Goal: Find specific page/section: Find specific page/section

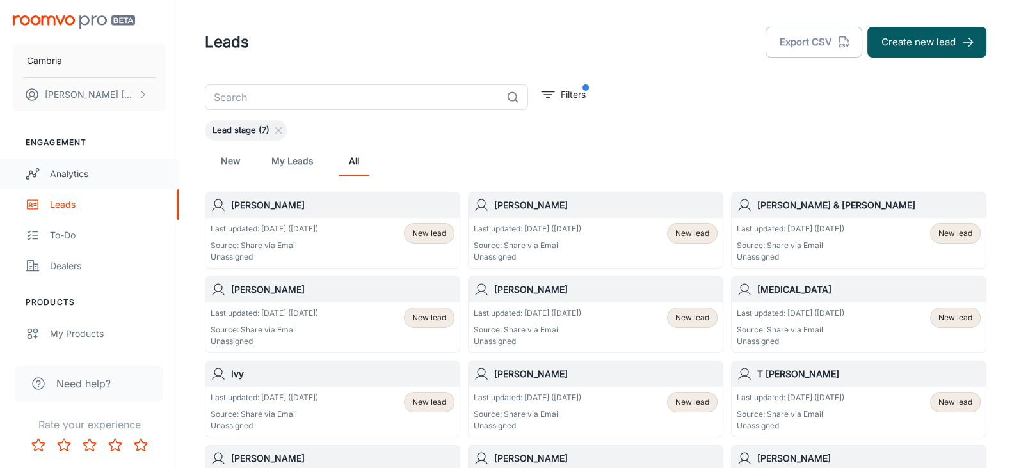
click at [74, 169] on div "Analytics" at bounding box center [108, 174] width 116 height 14
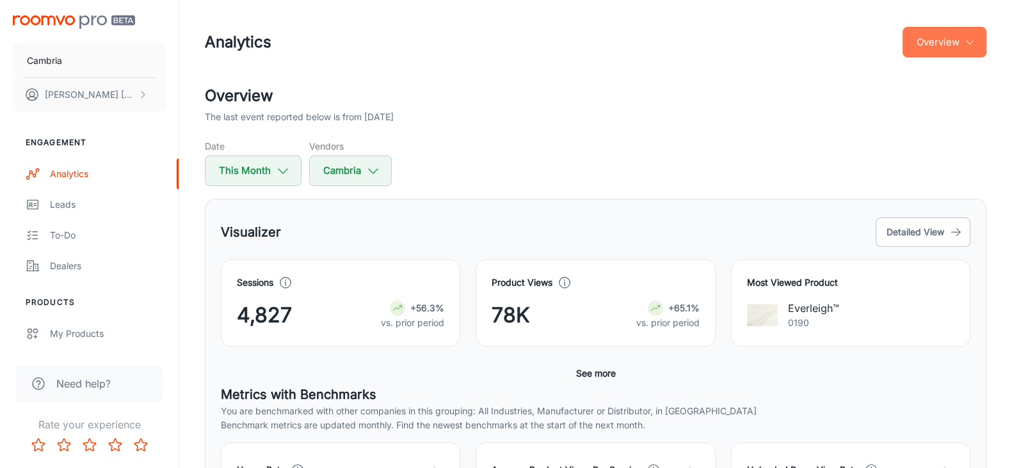
click at [969, 38] on icon "button" at bounding box center [969, 42] width 10 height 10
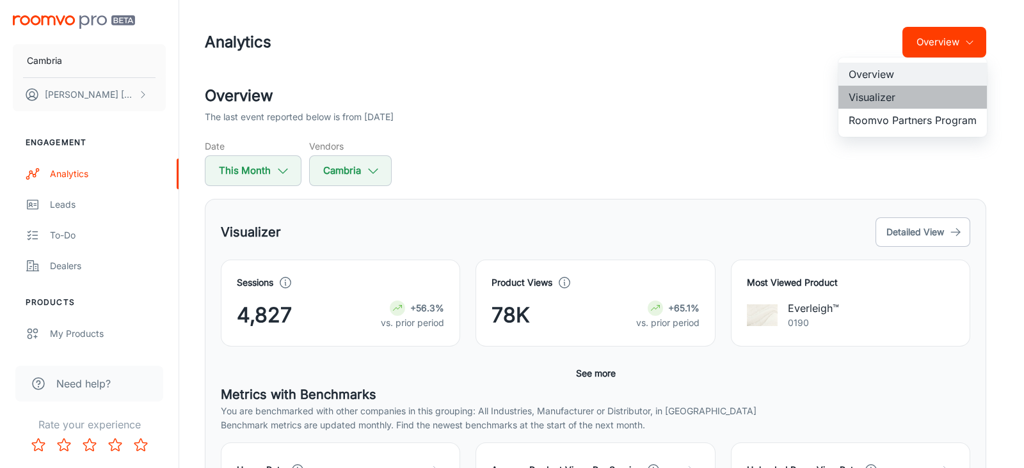
click at [886, 97] on li "Visualizer" at bounding box center [912, 97] width 148 height 23
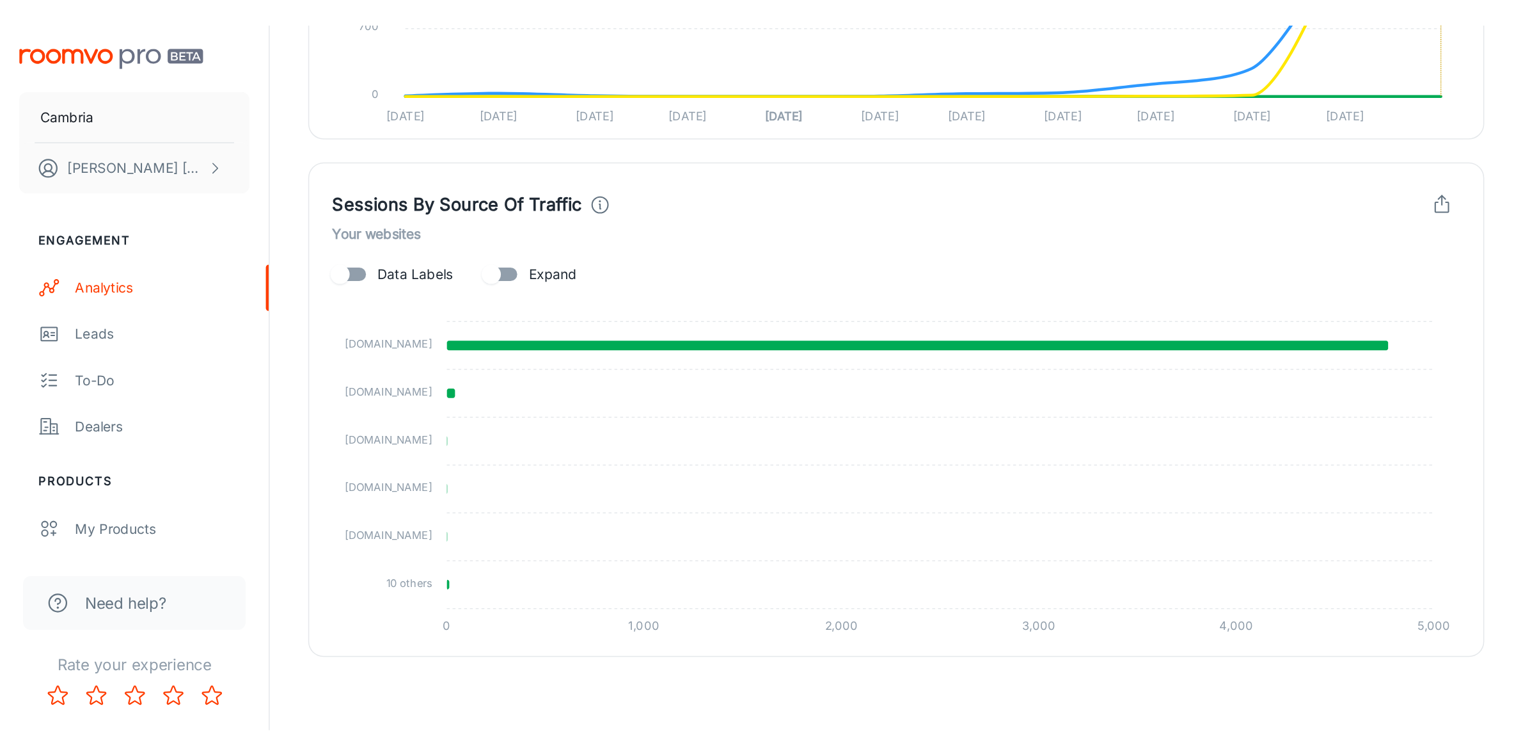
scroll to position [1107, 0]
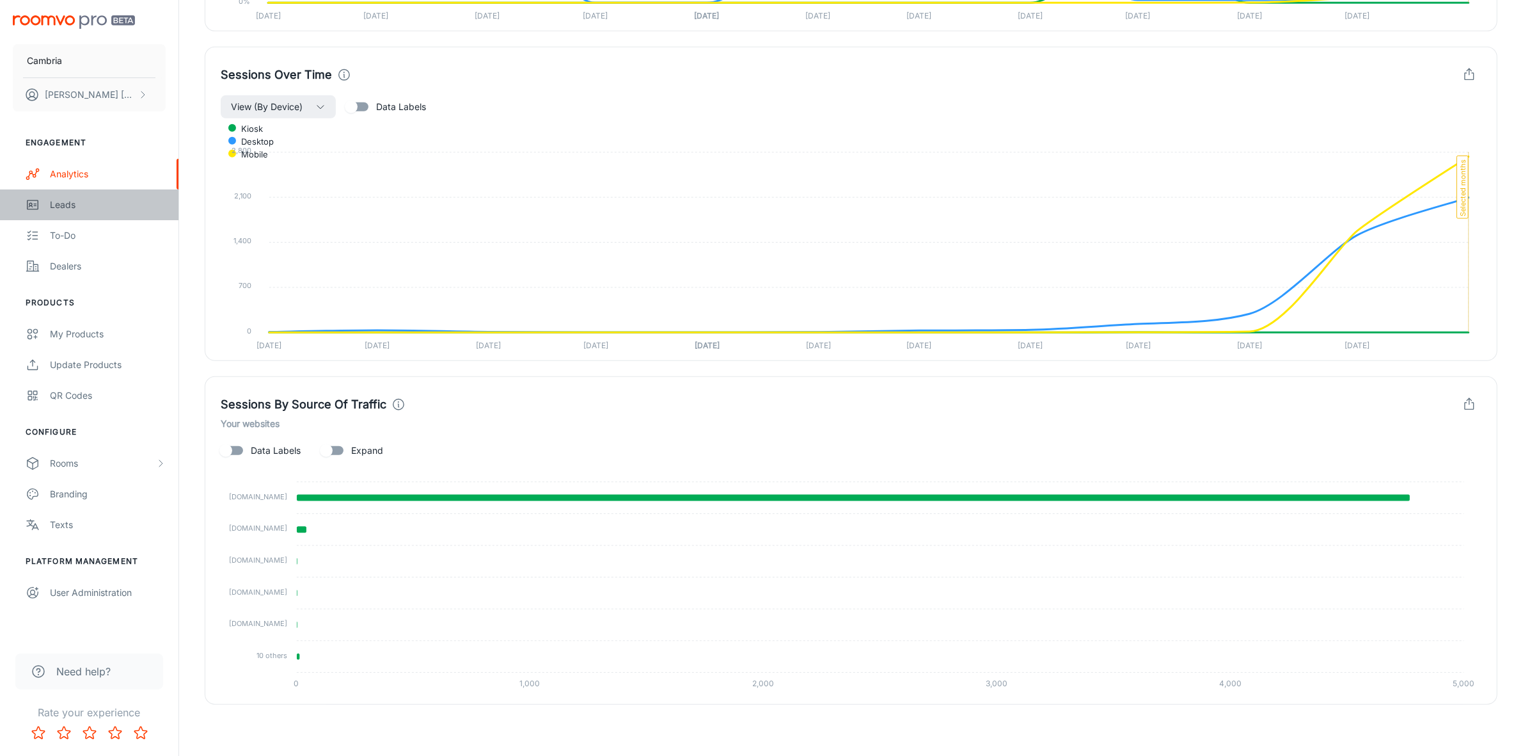
click at [68, 209] on div "Leads" at bounding box center [108, 205] width 116 height 14
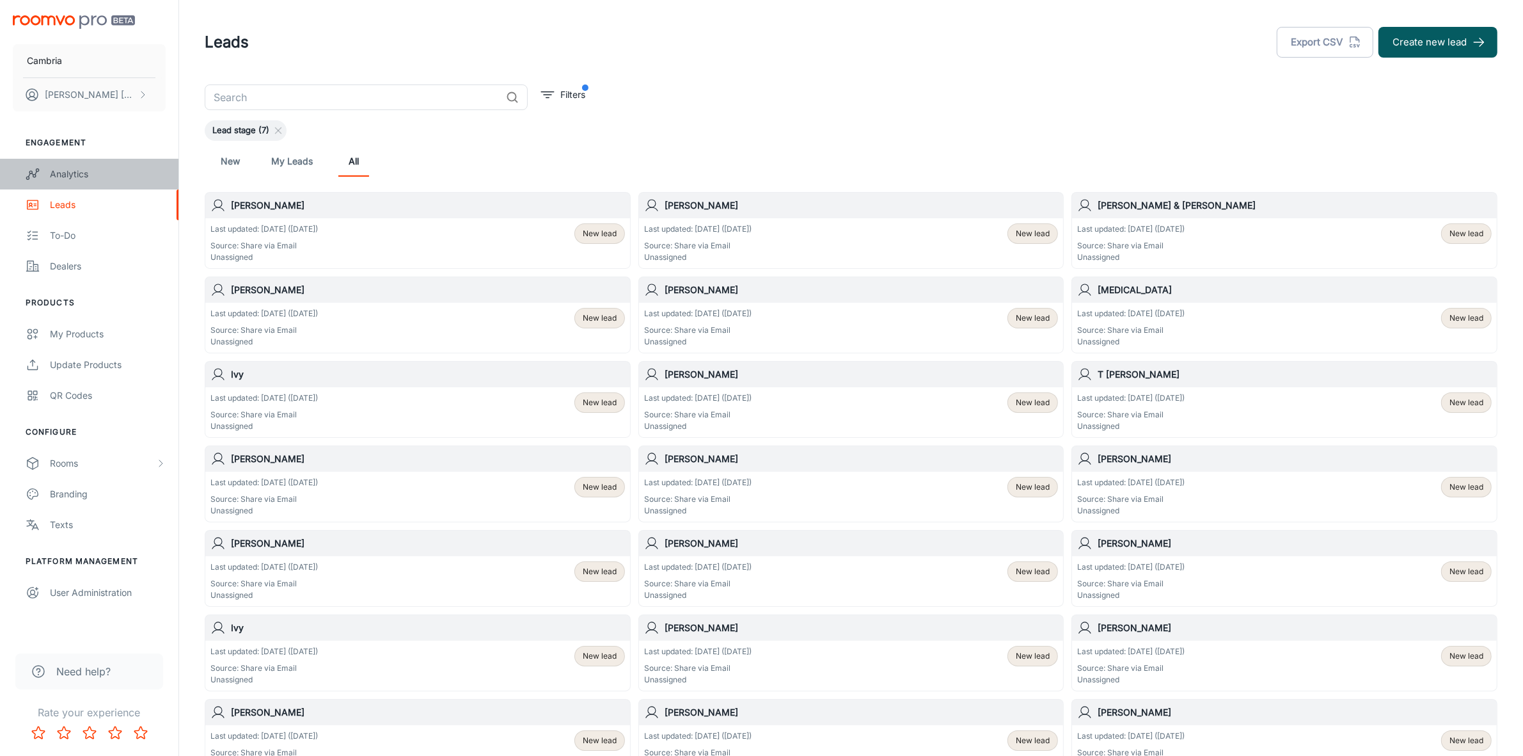
click at [68, 171] on div "Analytics" at bounding box center [108, 174] width 116 height 14
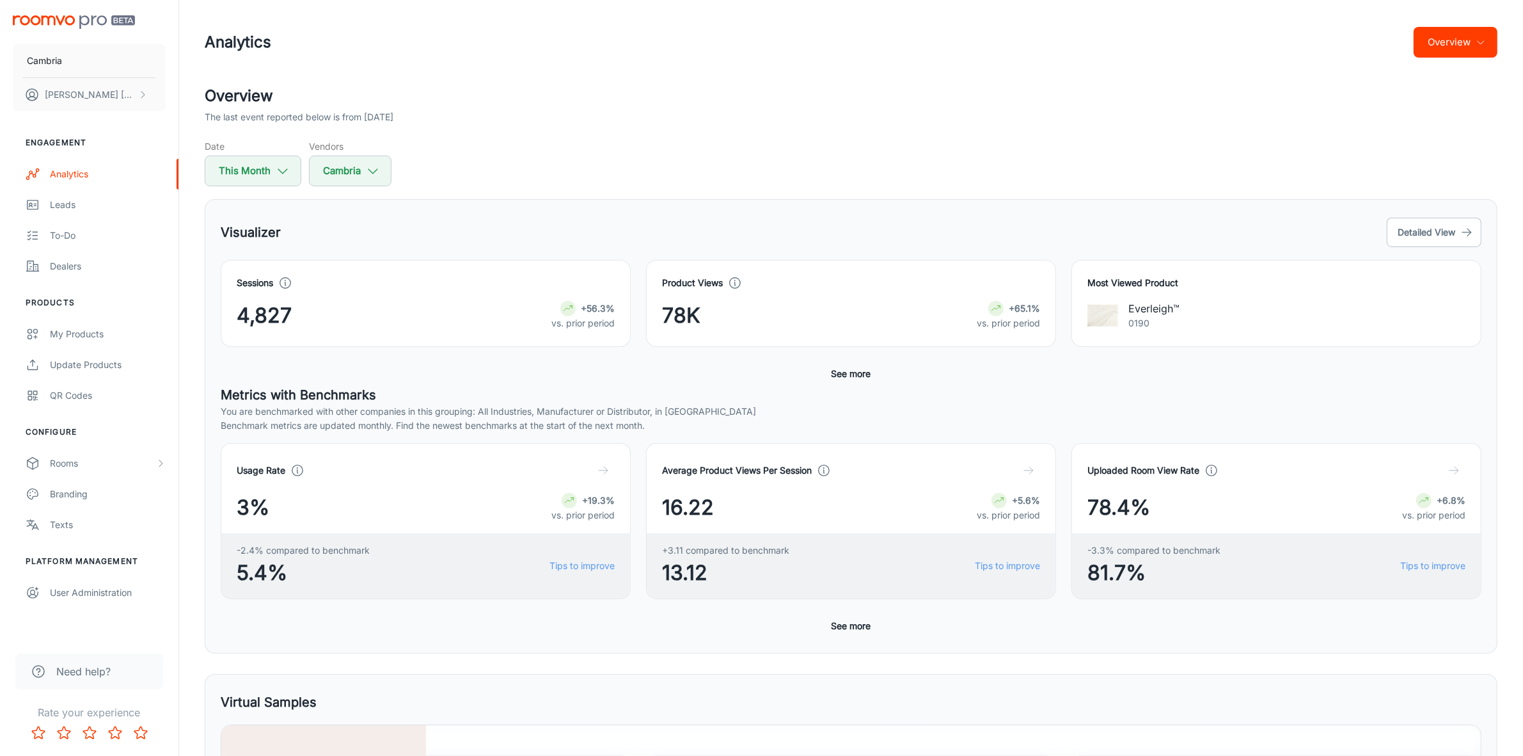
click at [1011, 42] on button "Overview" at bounding box center [1456, 42] width 84 height 31
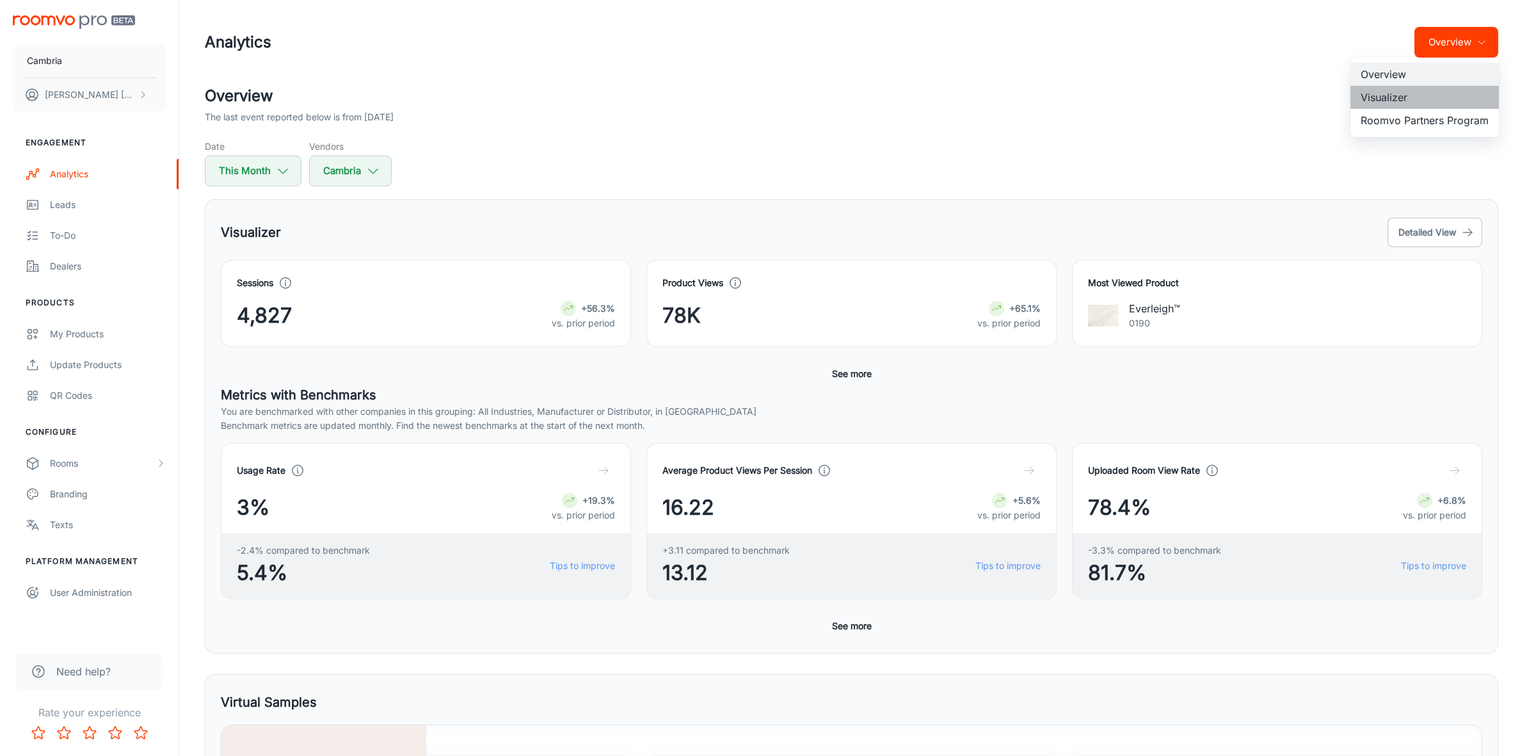
click at [1011, 91] on li "Visualizer" at bounding box center [1424, 97] width 148 height 23
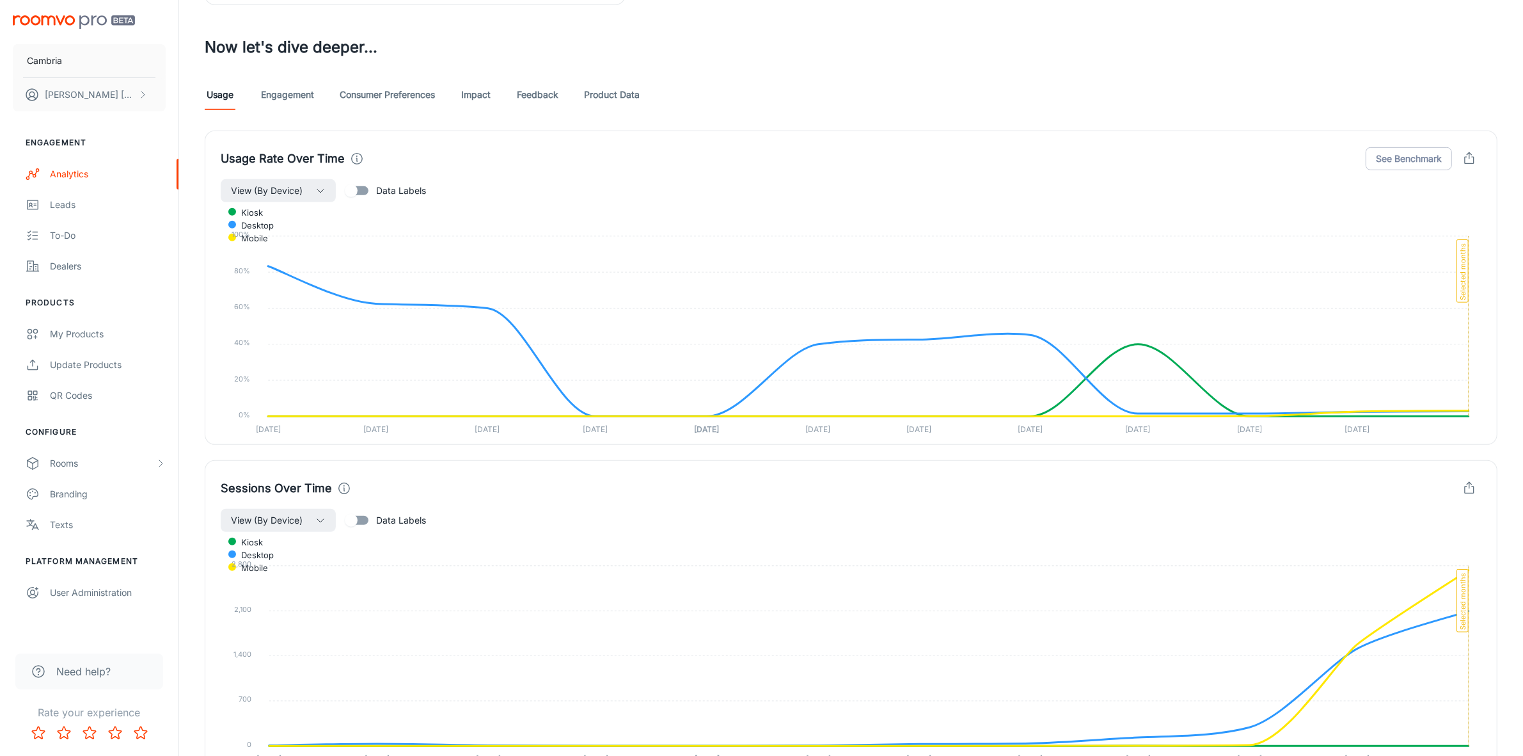
scroll to position [387, 0]
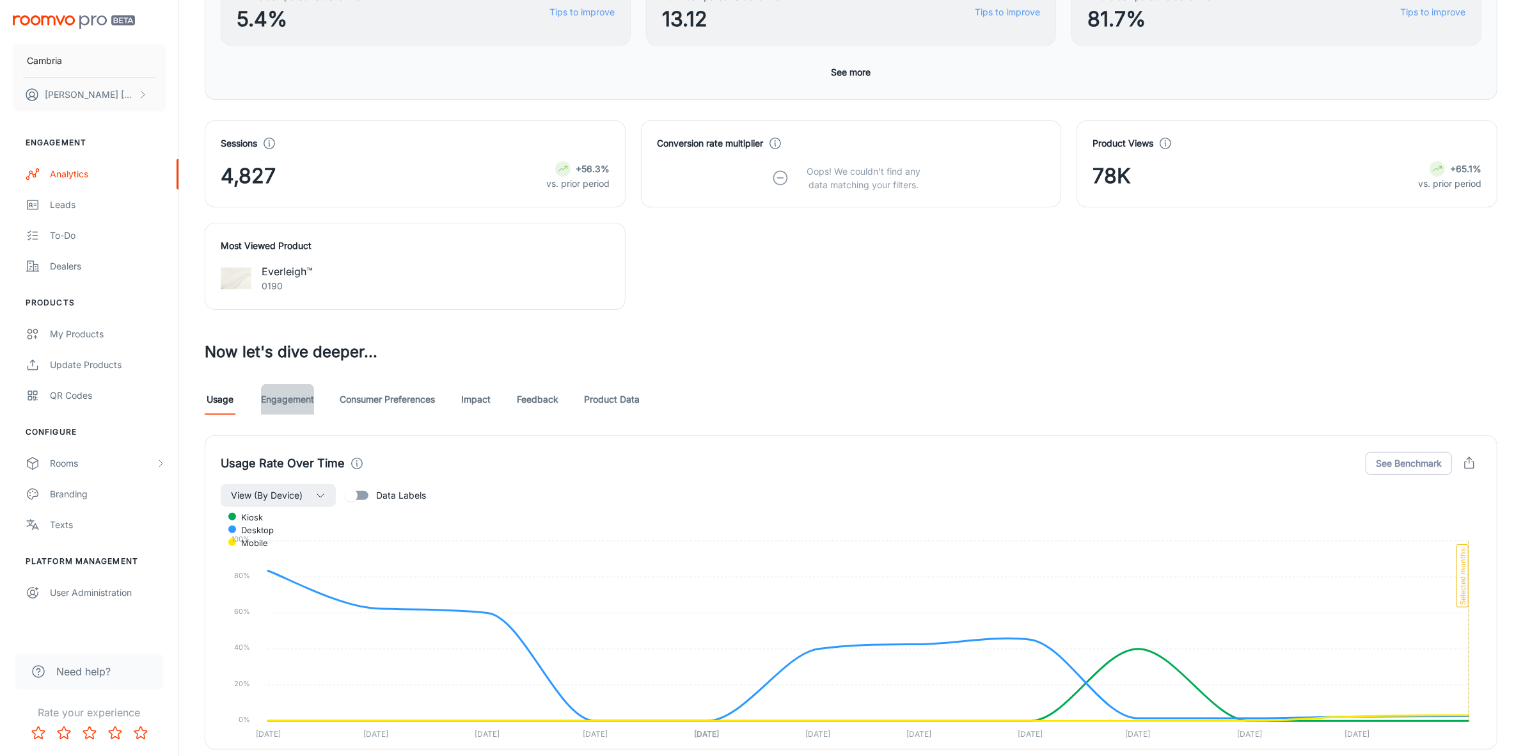
click at [269, 392] on link "Engagement" at bounding box center [287, 399] width 53 height 31
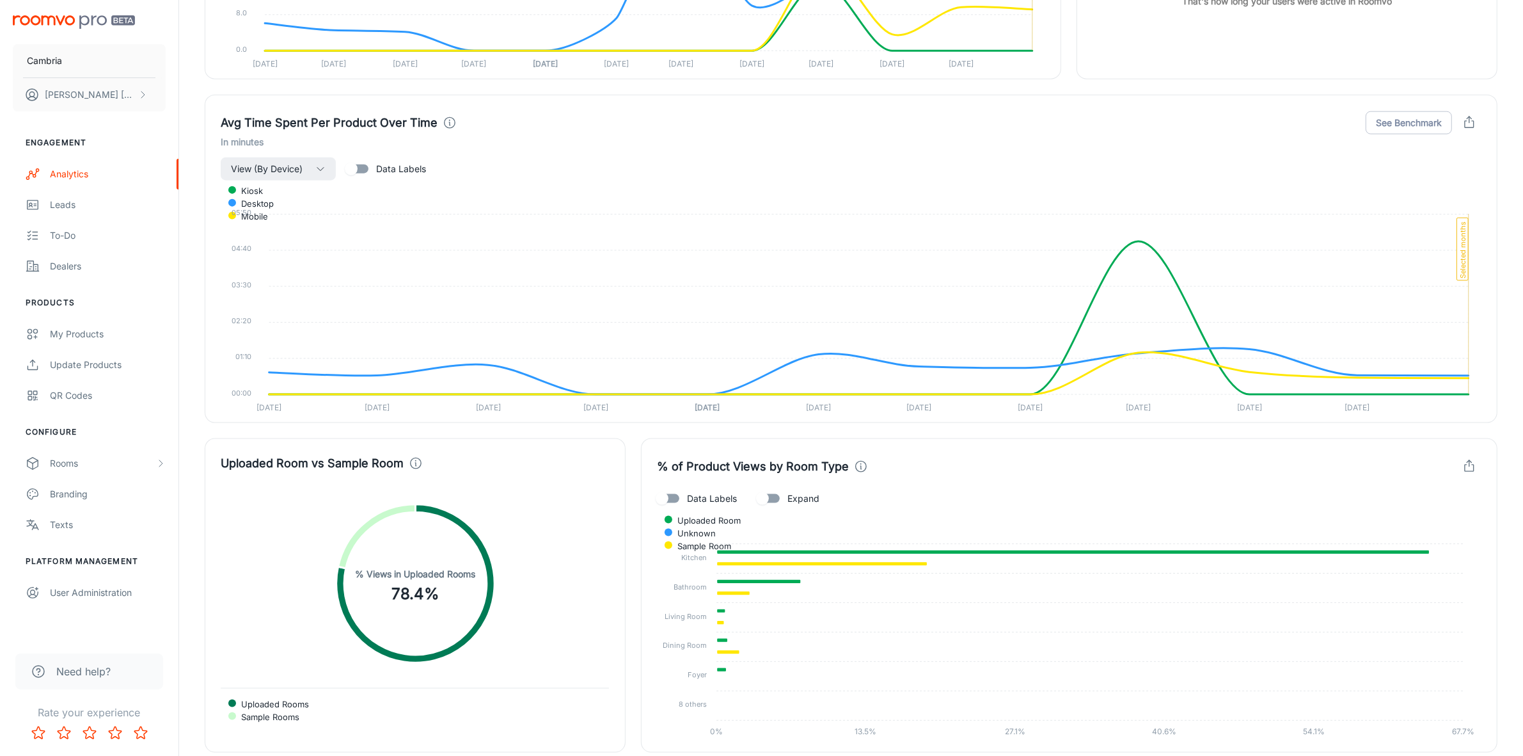
scroll to position [1840, 0]
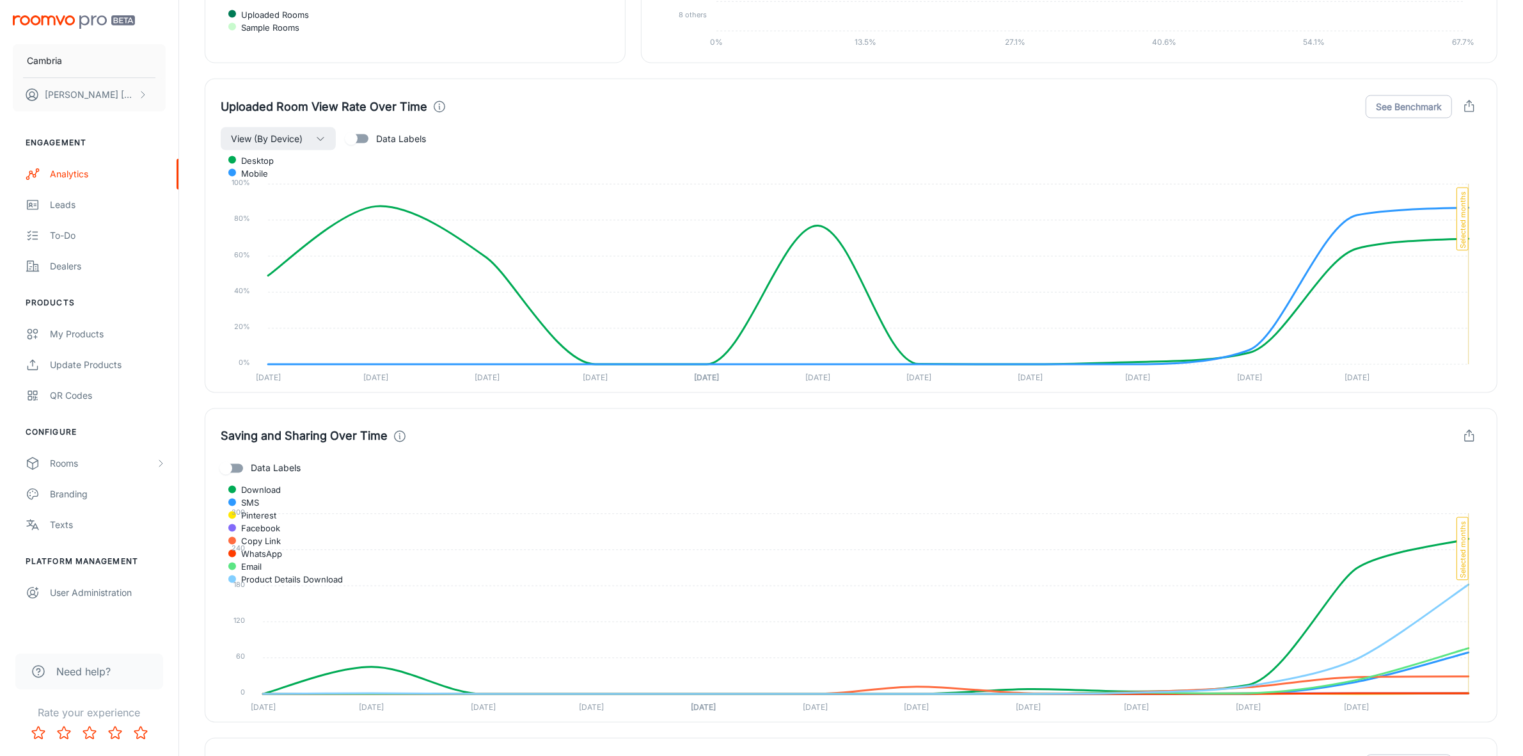
scroll to position [2959, 0]
